Goal: Check status: Check status

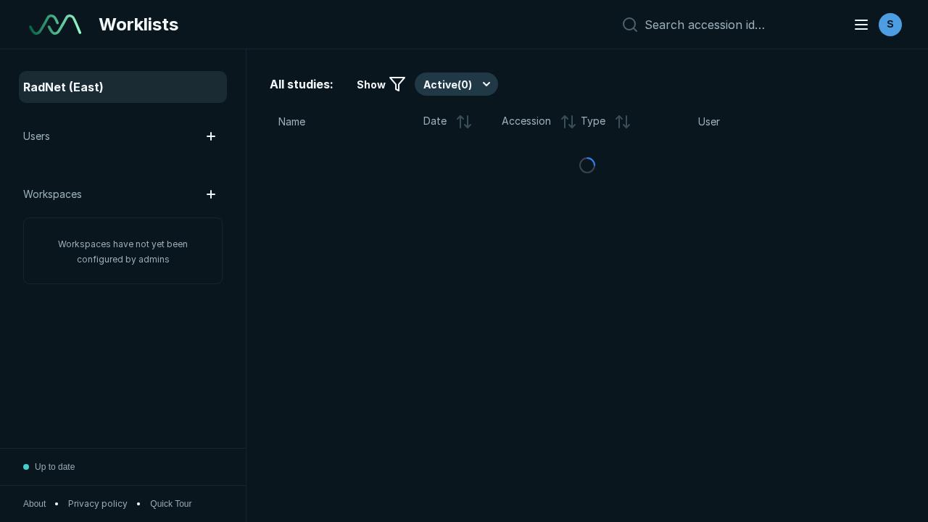
scroll to position [3729, 4700]
